Goal: Information Seeking & Learning: Learn about a topic

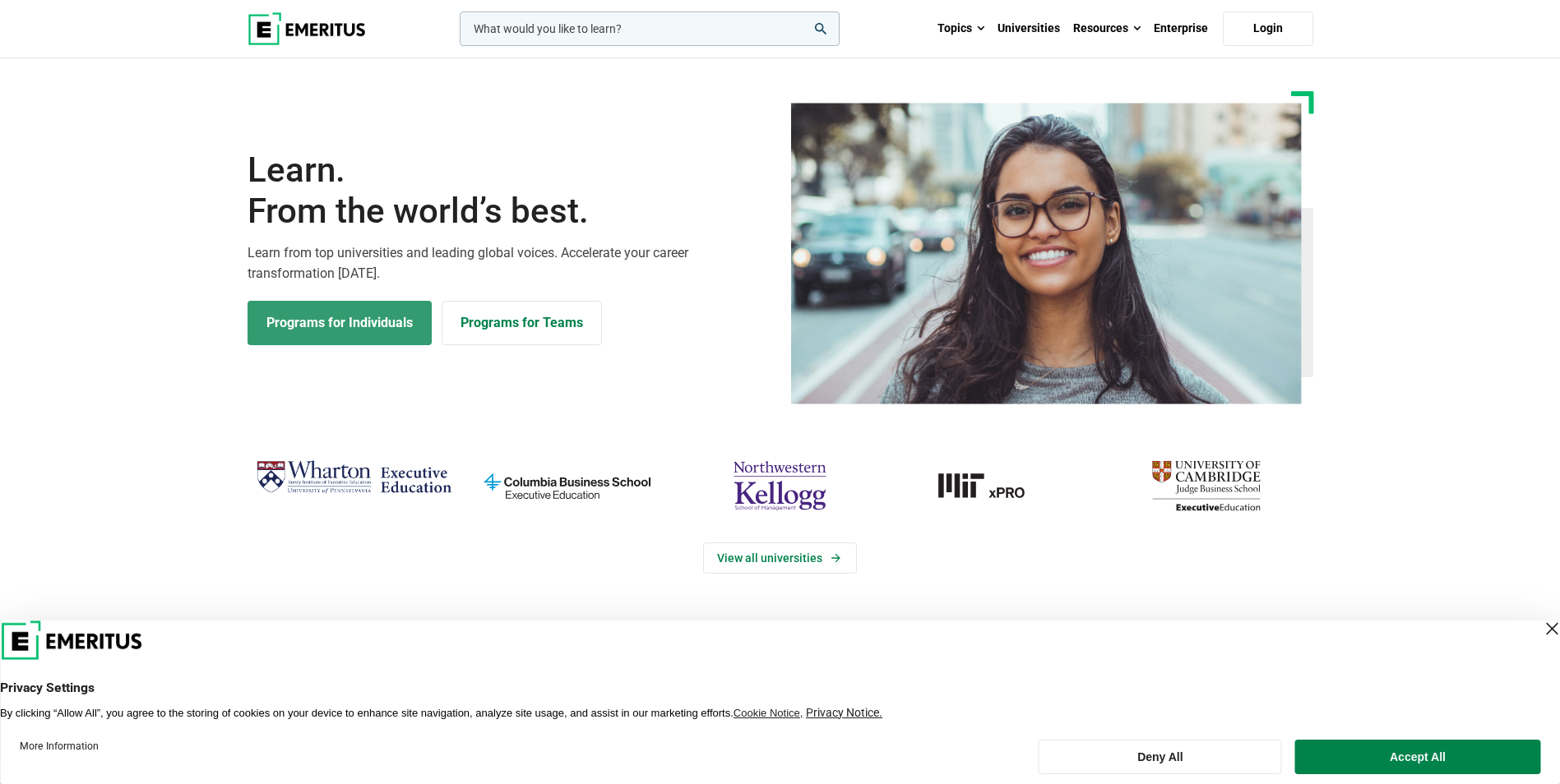
click at [360, 322] on link "Programs for Individuals" at bounding box center [339, 323] width 184 height 45
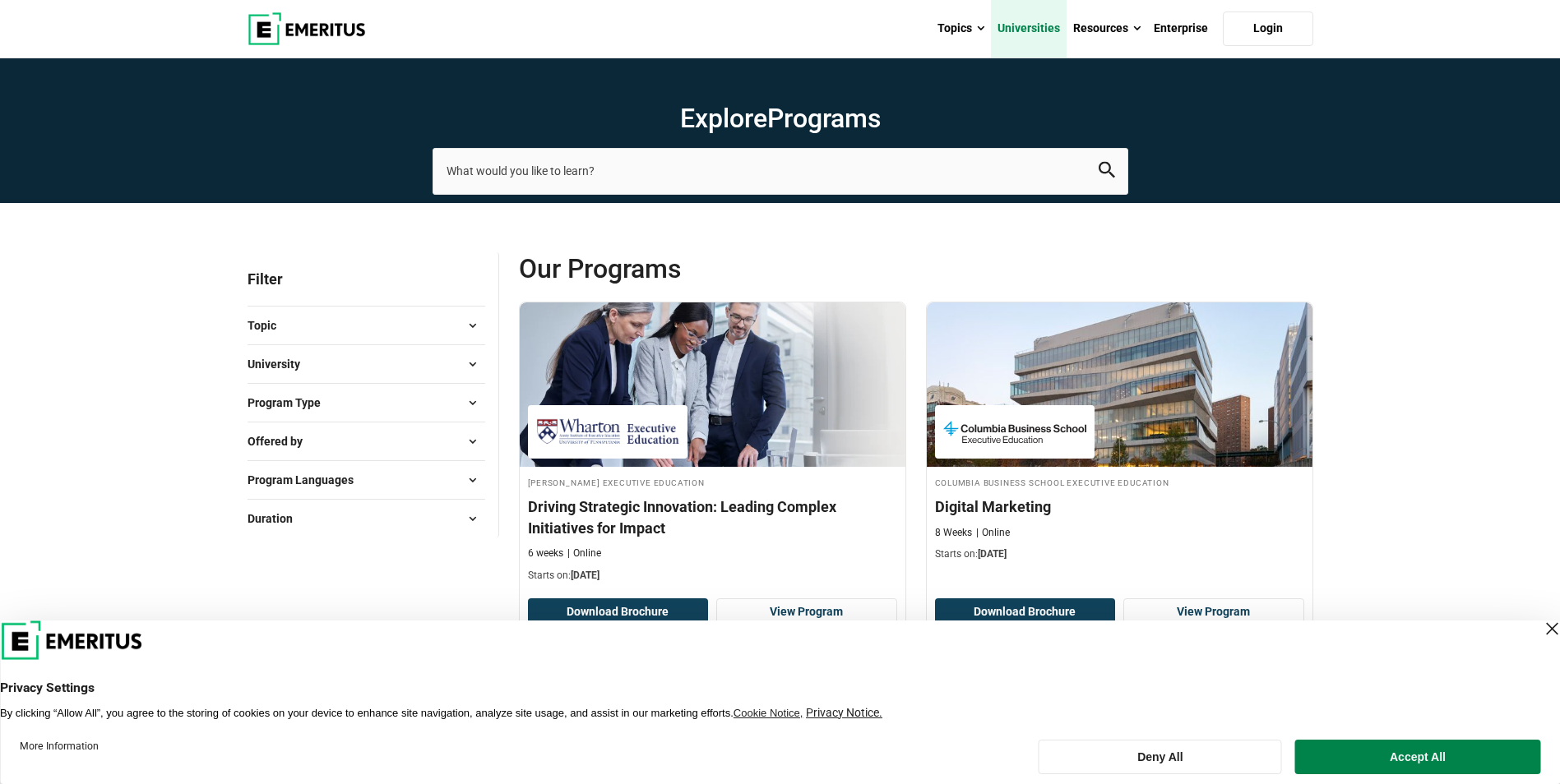
click at [1054, 24] on link "Universities" at bounding box center [1029, 29] width 76 height 57
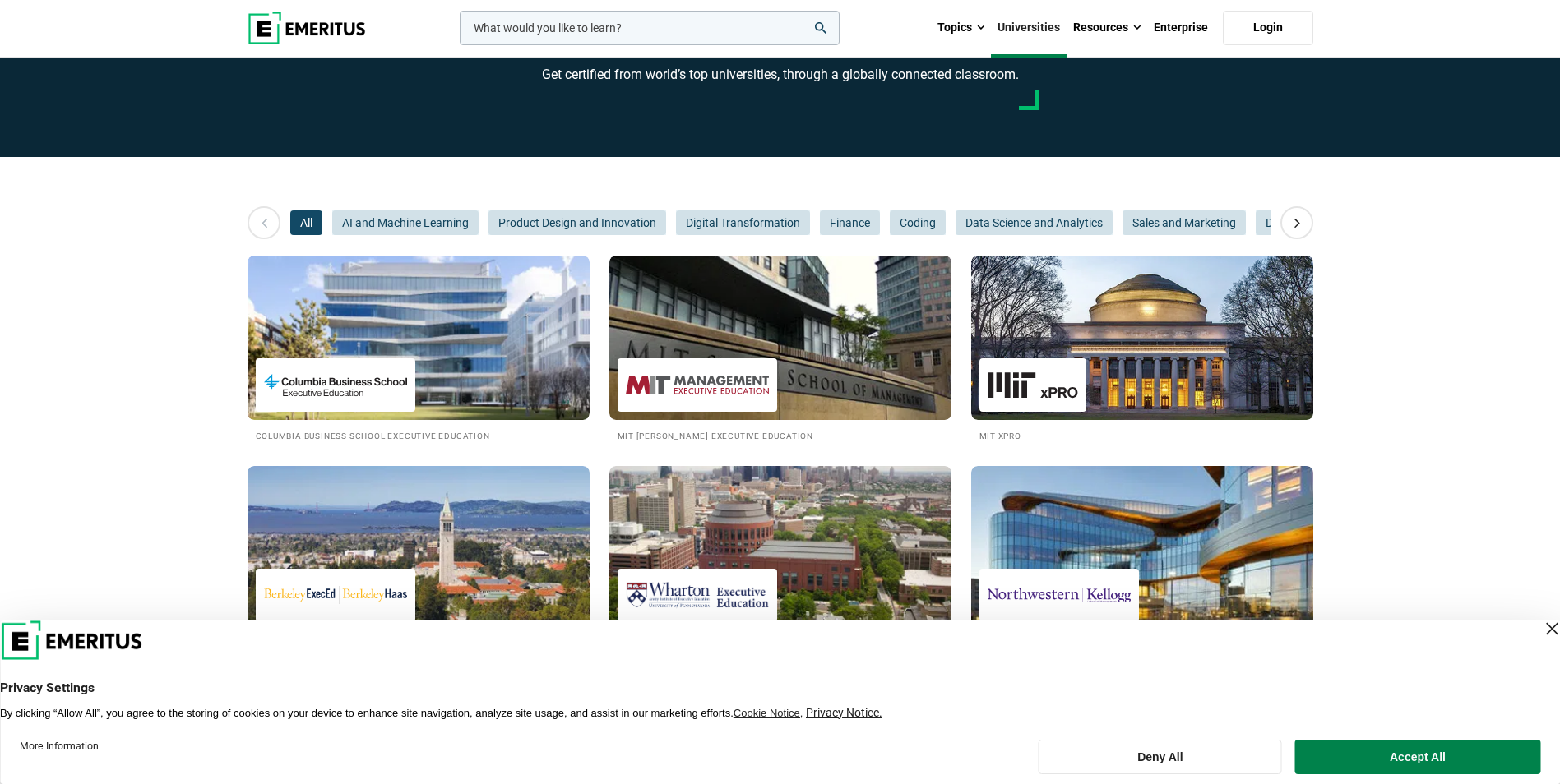
scroll to position [164, 0]
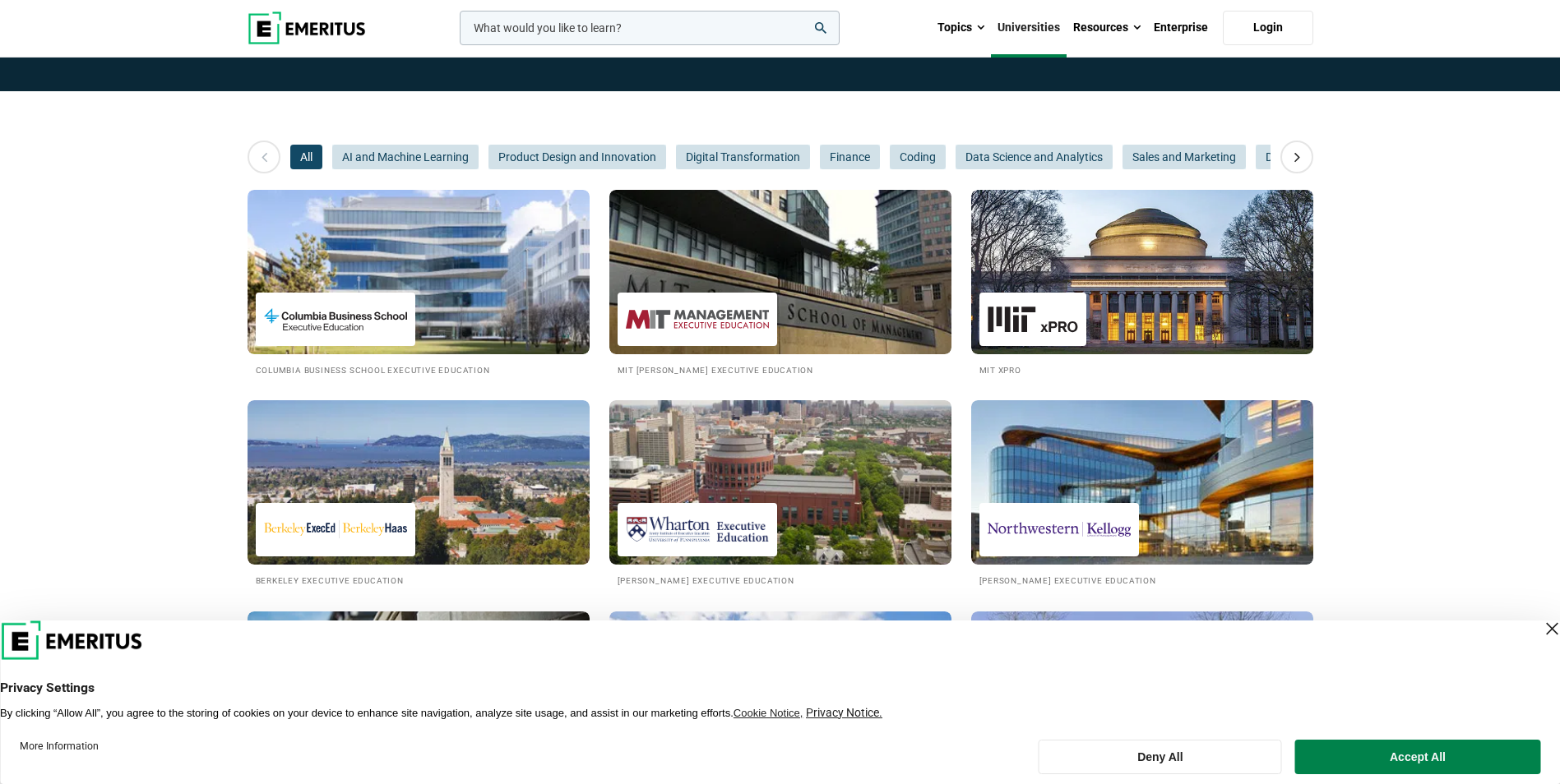
click at [1540, 622] on div "Close Layer" at bounding box center [1551, 628] width 23 height 23
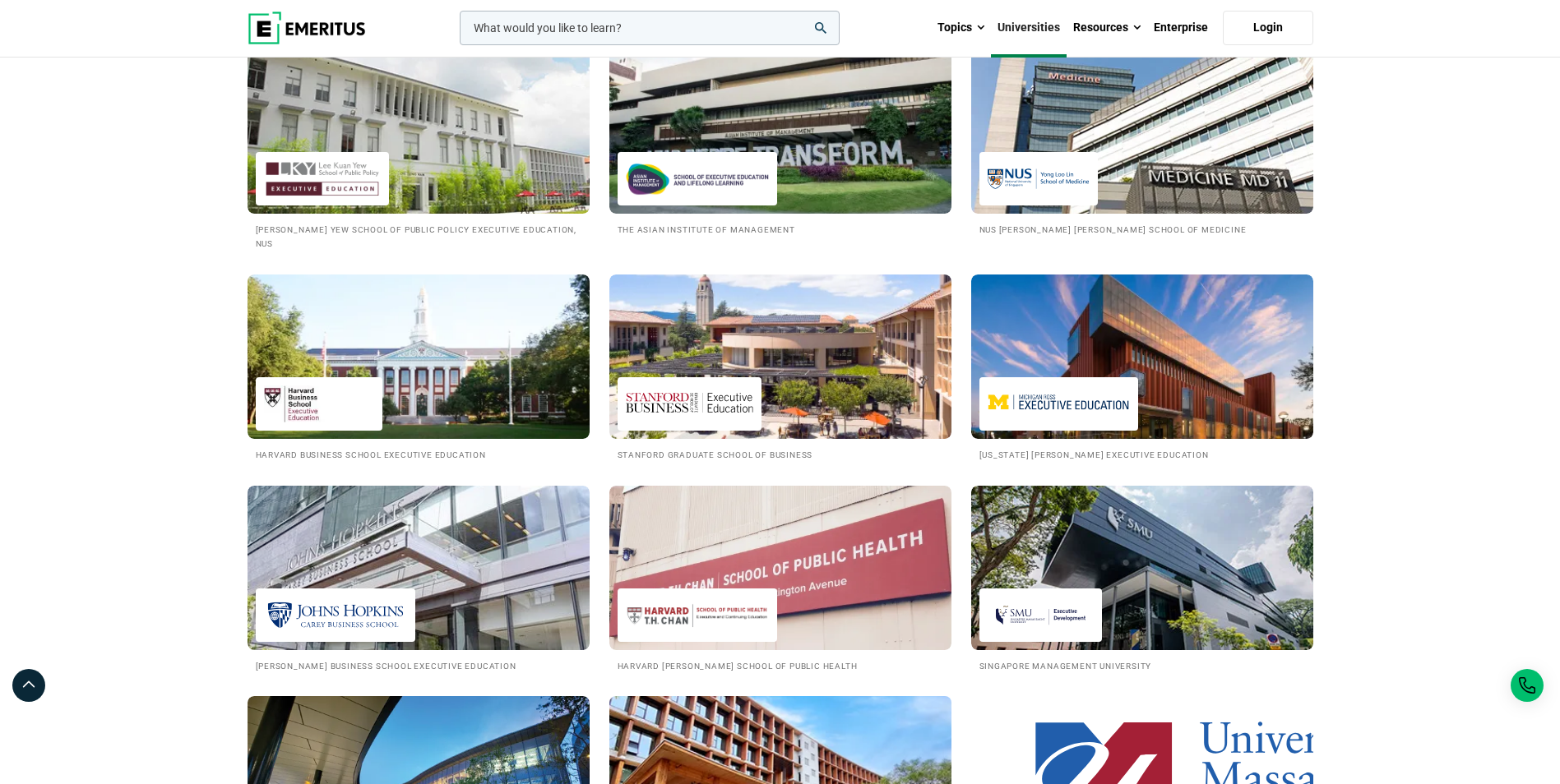
scroll to position [1726, 0]
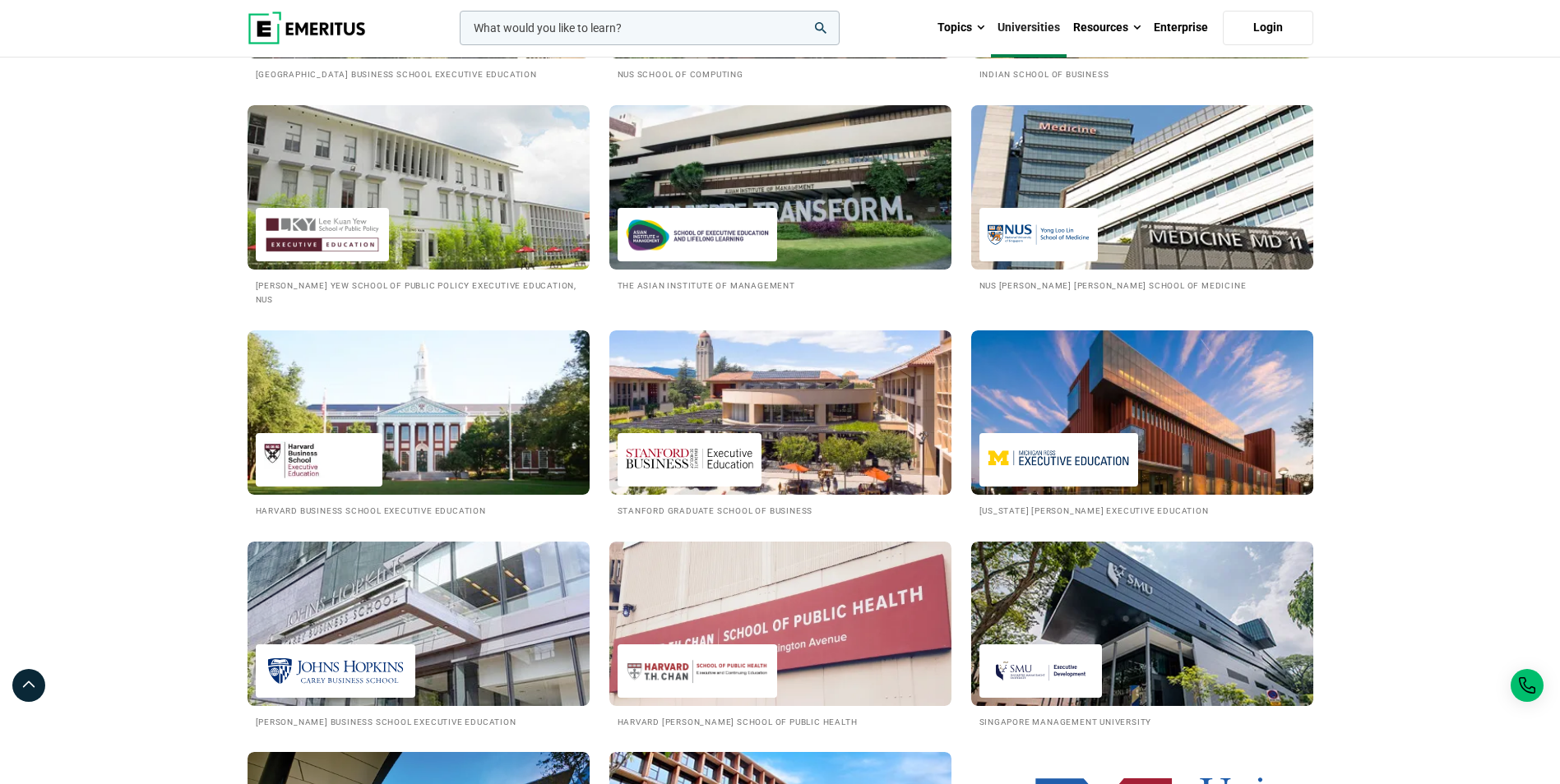
click at [1151, 249] on img at bounding box center [1143, 187] width 377 height 181
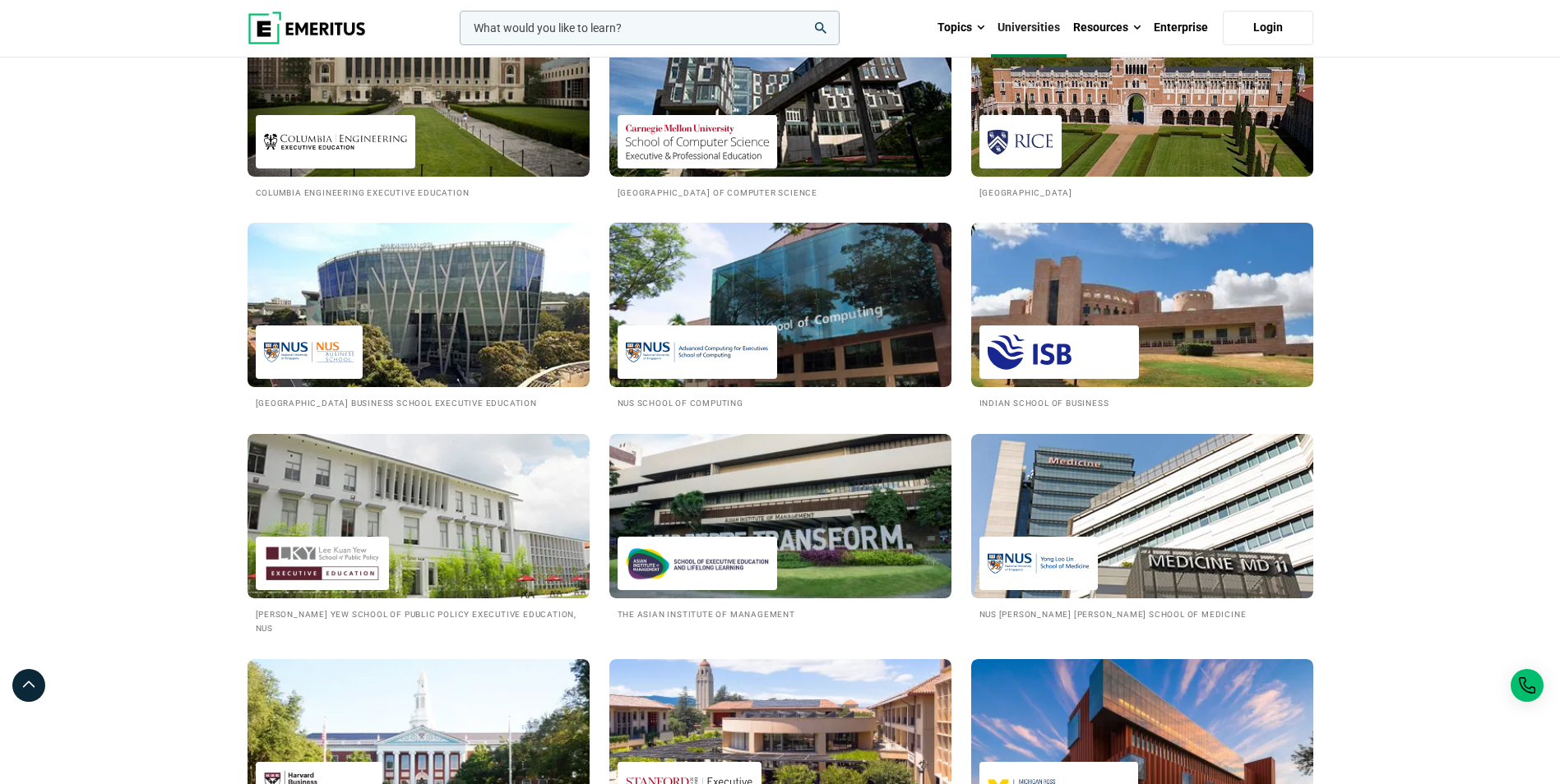
scroll to position [1726, 0]
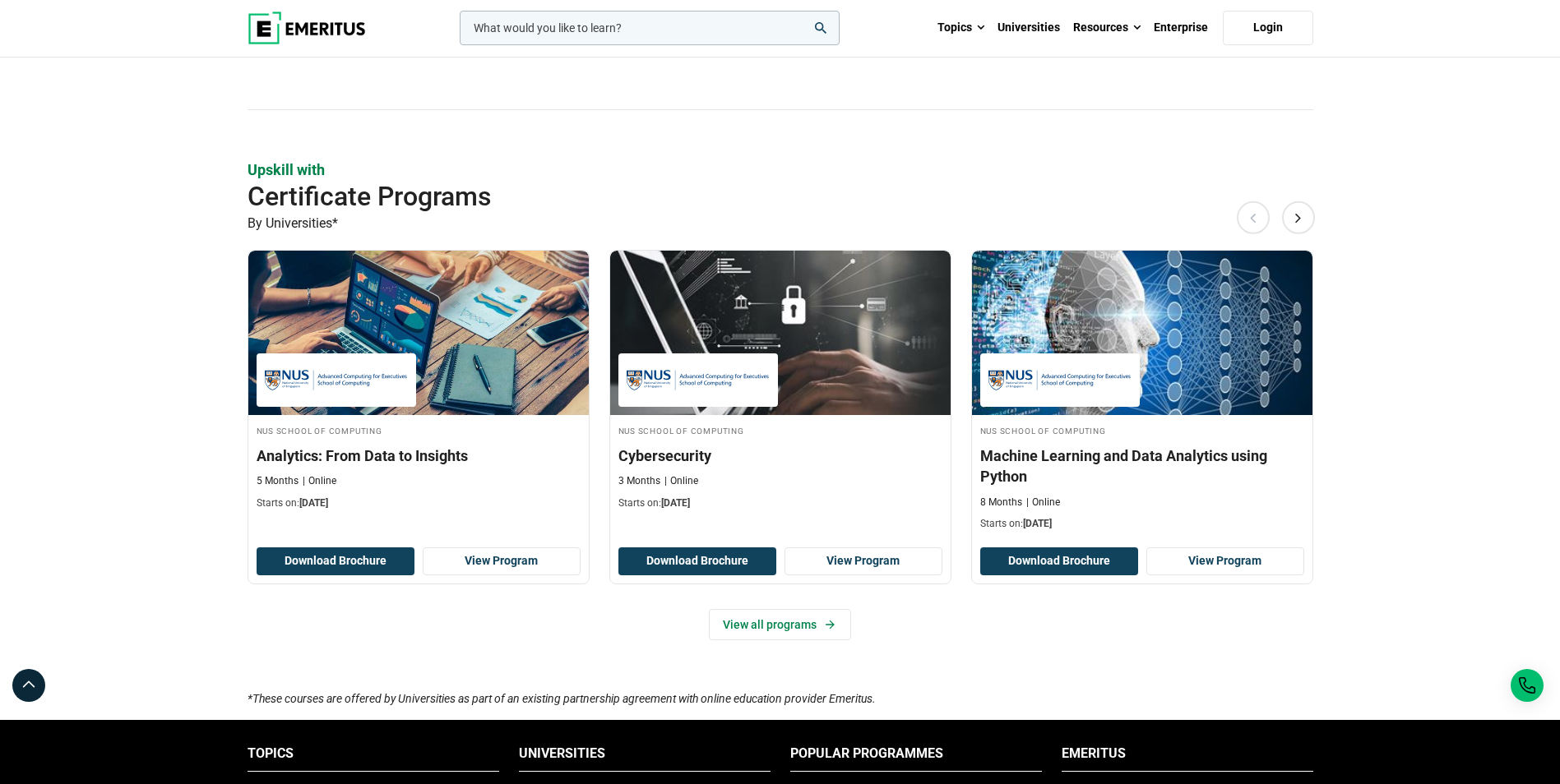
scroll to position [822, 0]
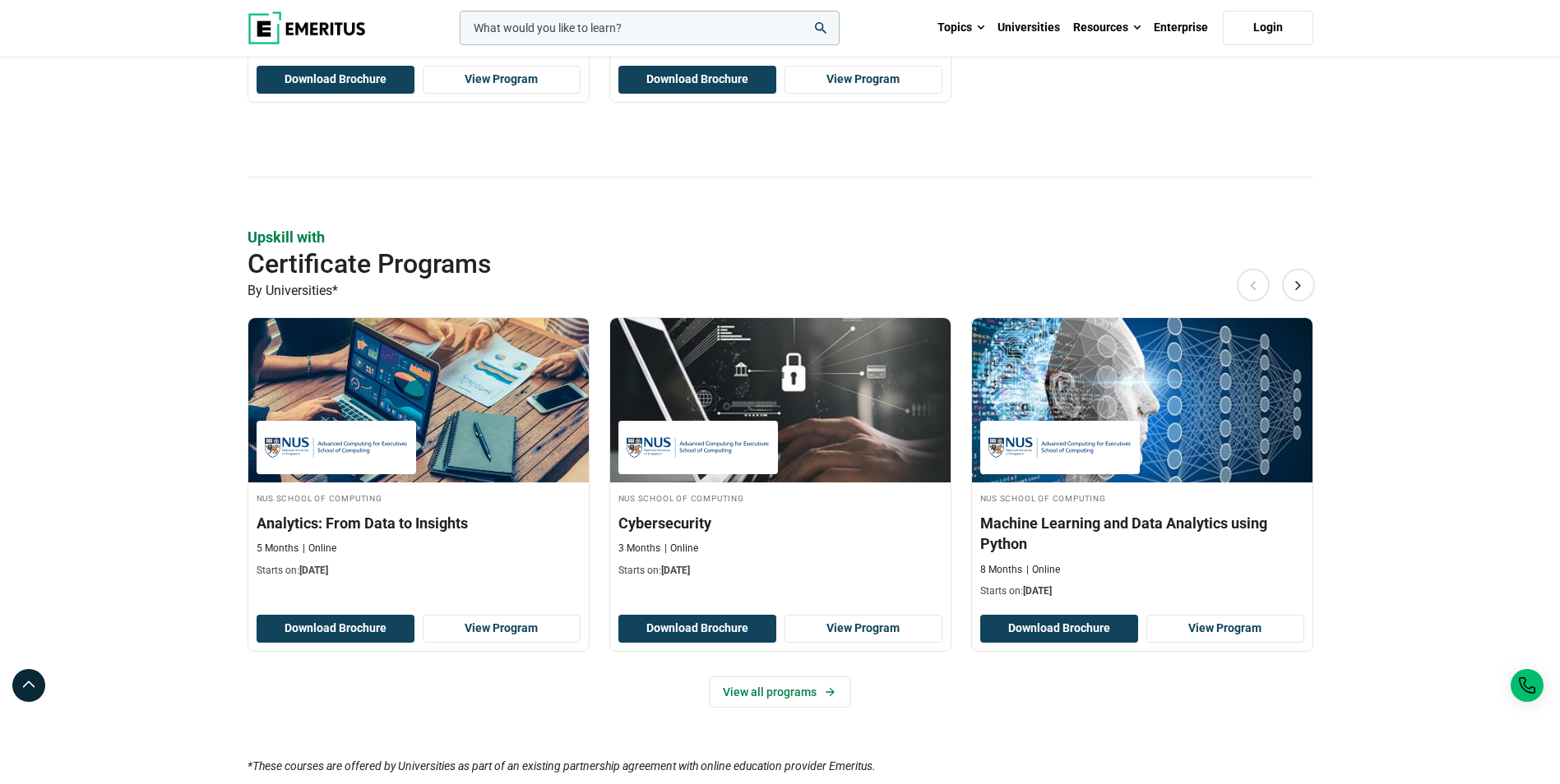
click at [1299, 271] on div "Upskill with Certificate Programs By Universities* Previous NUS School of Compu…" at bounding box center [780, 492] width 1066 height 530
click at [1454, 304] on section "Elevate your C-suite leadership with Senior Executive Programs By Universities*…" at bounding box center [780, 227] width 1560 height 1059
click at [1303, 284] on button "Next" at bounding box center [1298, 285] width 33 height 33
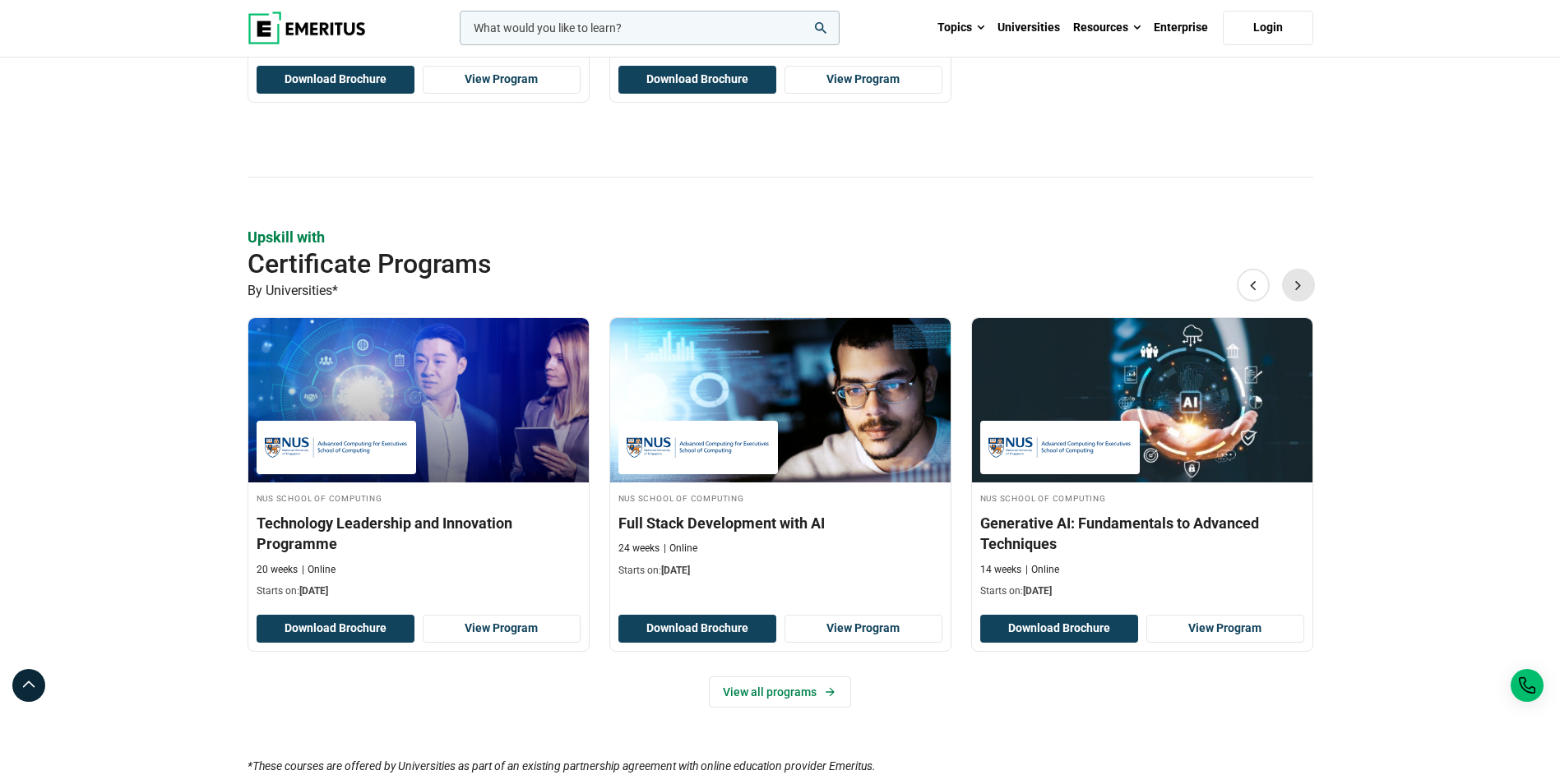
click at [1303, 284] on button "Next" at bounding box center [1298, 285] width 33 height 33
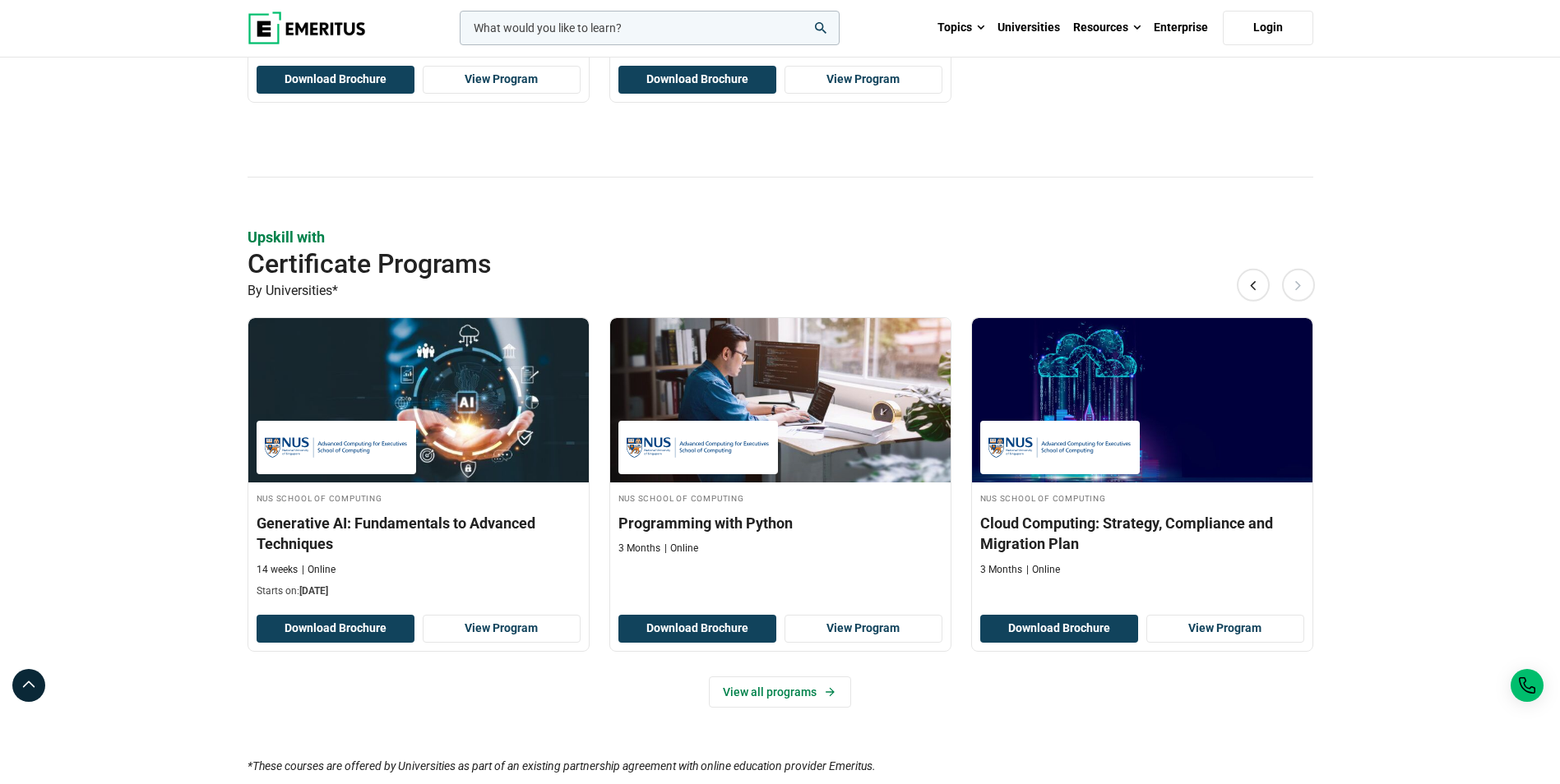
click at [1303, 284] on button "Next" at bounding box center [1298, 285] width 33 height 33
click at [1249, 288] on button "Previous" at bounding box center [1253, 285] width 33 height 33
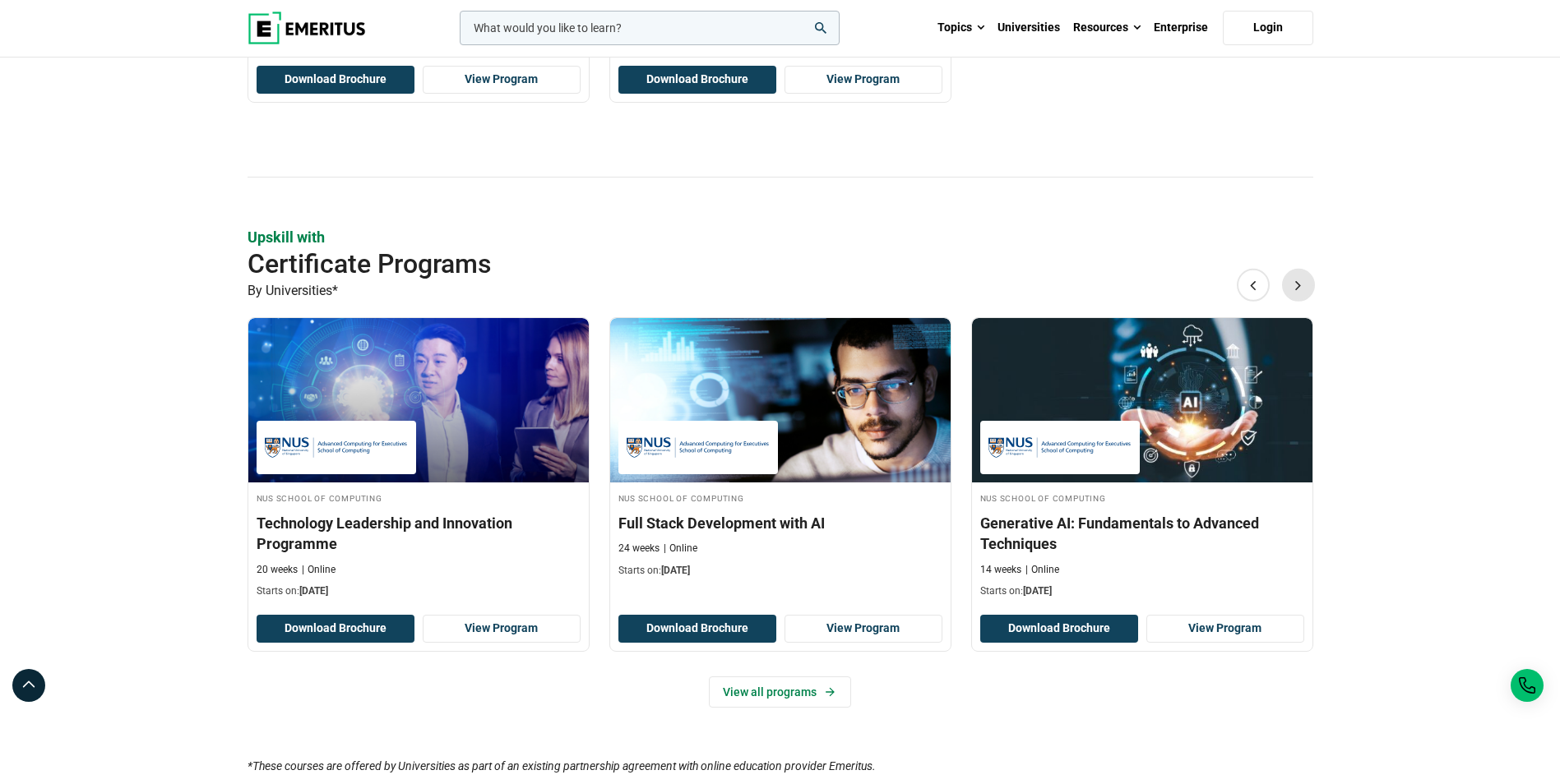
click at [1286, 281] on button "Next" at bounding box center [1298, 285] width 33 height 33
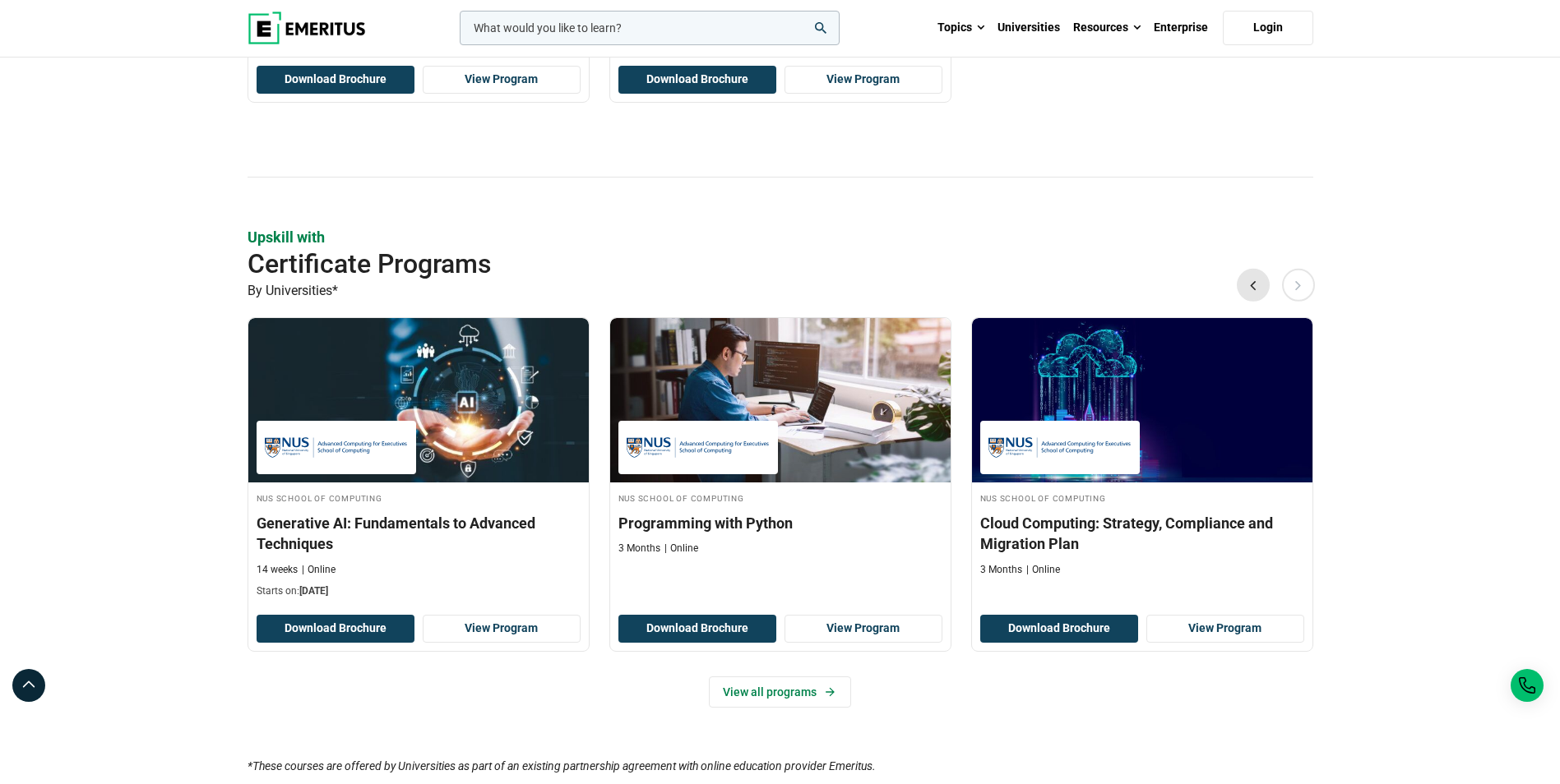
click at [1255, 287] on button "Previous" at bounding box center [1253, 285] width 33 height 33
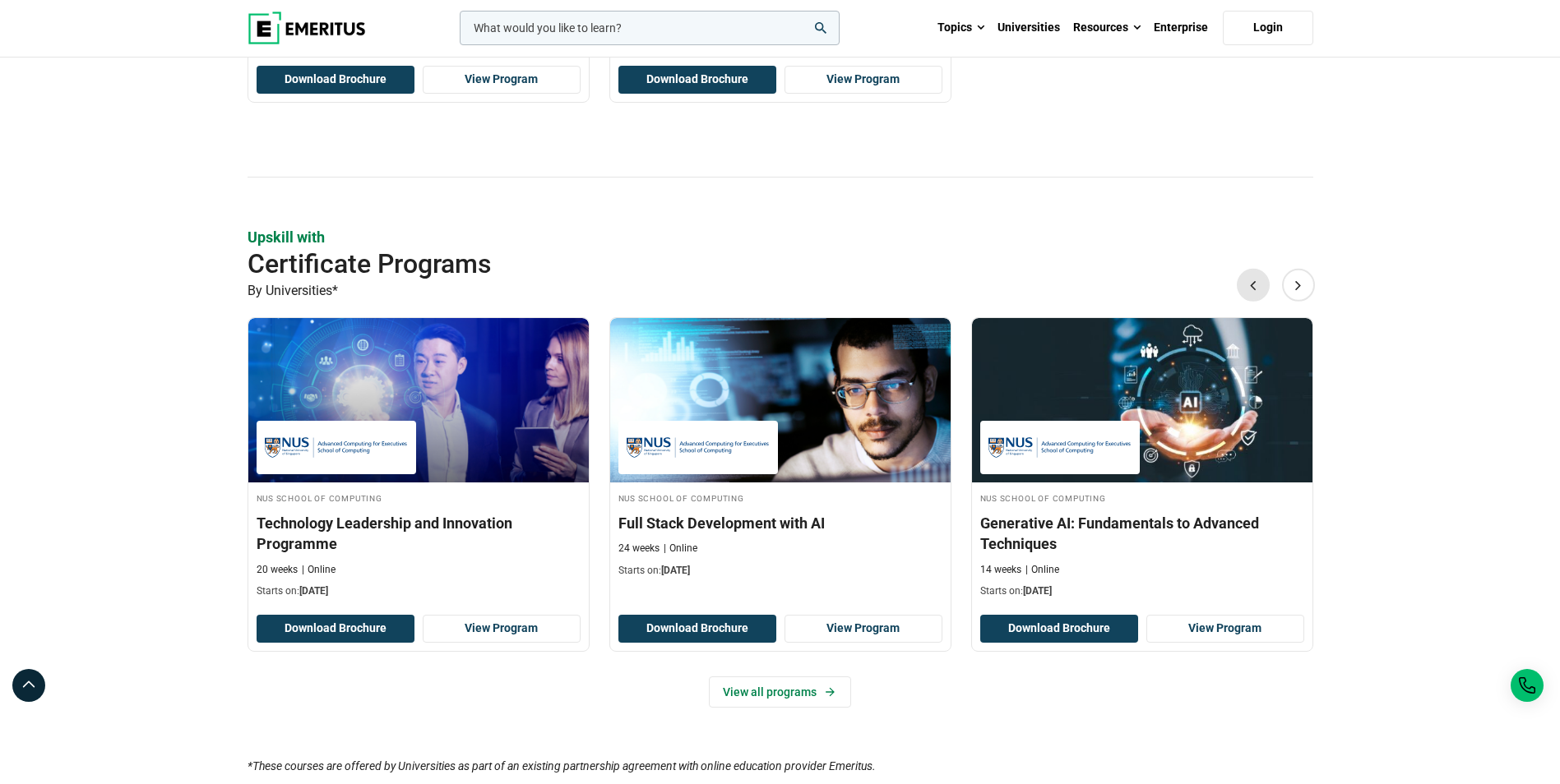
click at [1253, 289] on button "Previous" at bounding box center [1253, 285] width 33 height 33
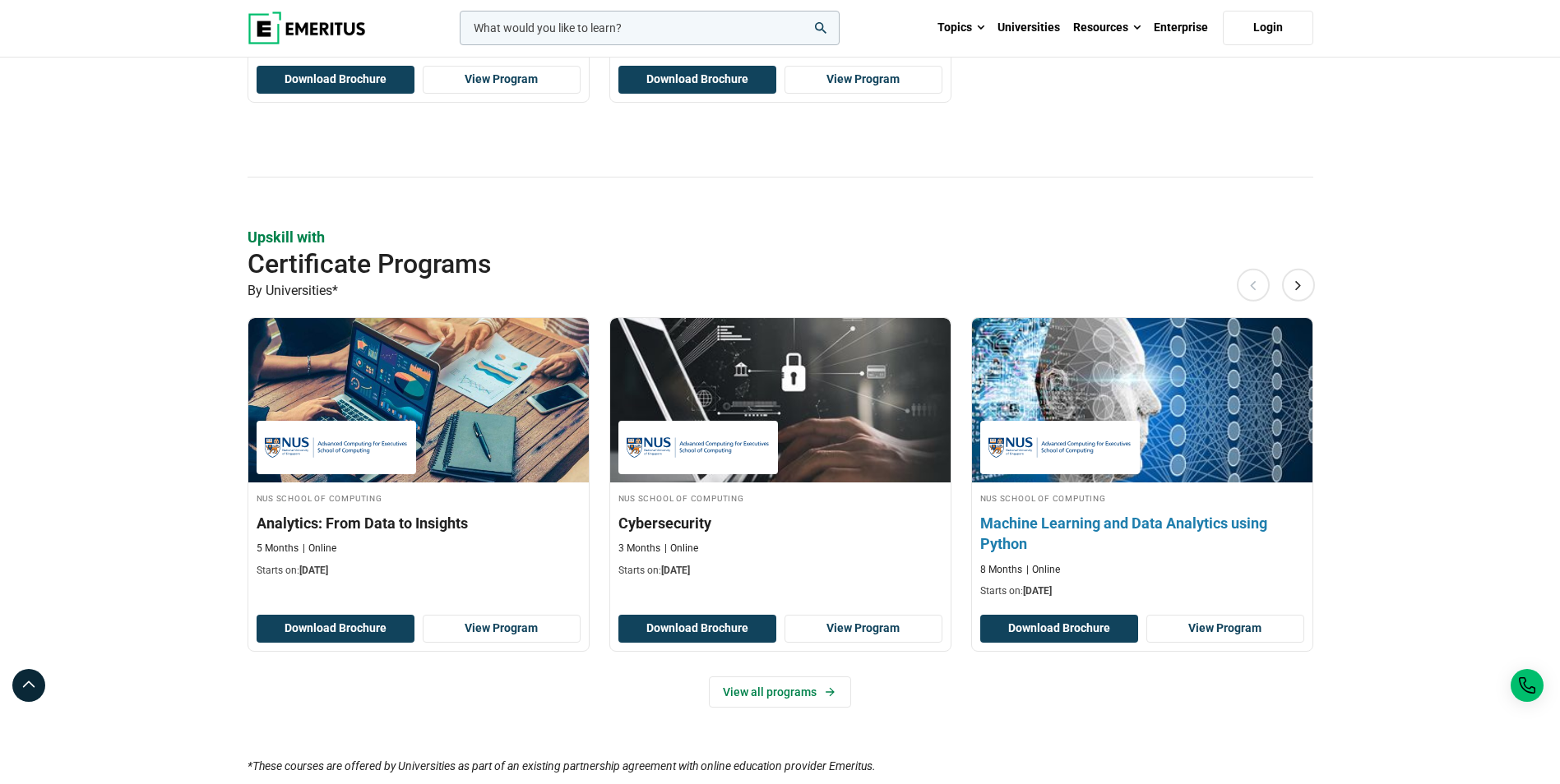
click at [1265, 456] on img at bounding box center [1142, 400] width 374 height 181
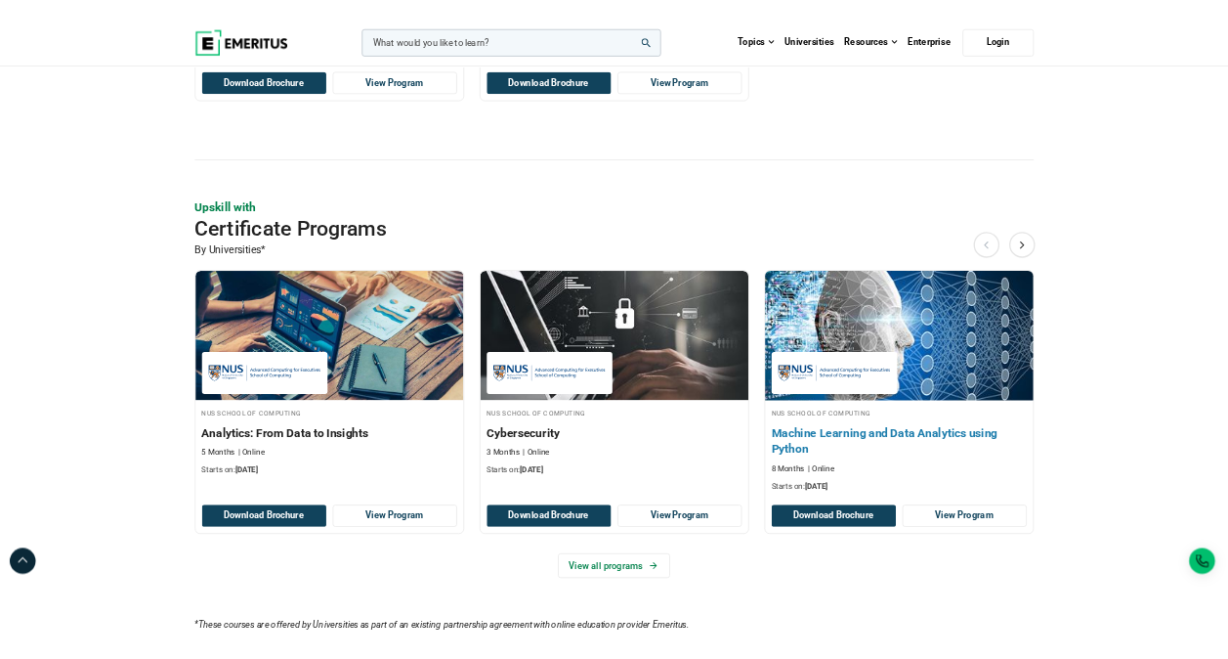
scroll to position [978, 0]
